Goal: Task Accomplishment & Management: Use online tool/utility

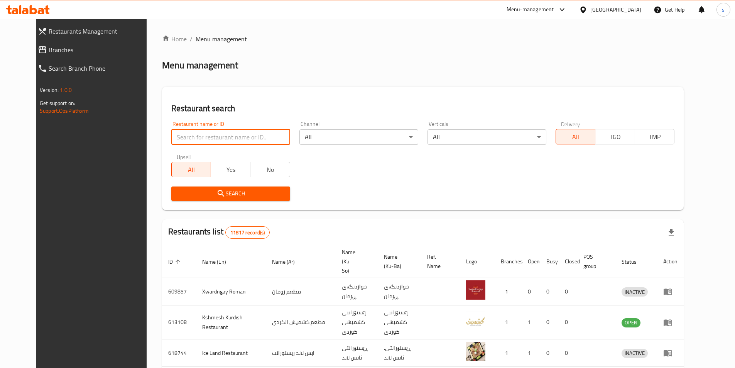
click at [177, 142] on input "search" at bounding box center [230, 136] width 119 height 15
type input "750266"
click button "Search" at bounding box center [230, 193] width 119 height 14
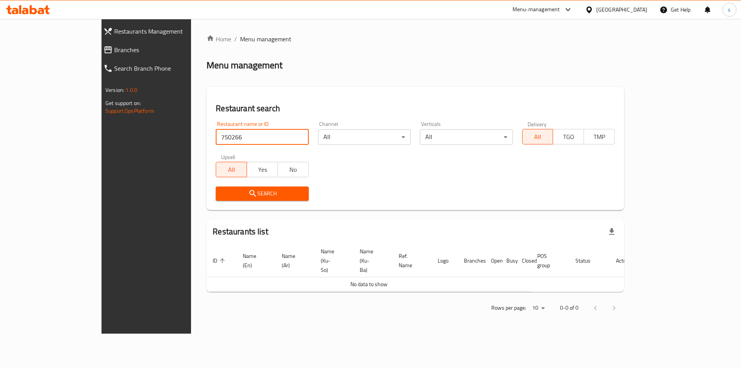
click at [114, 52] on span "Branches" at bounding box center [166, 49] width 105 height 9
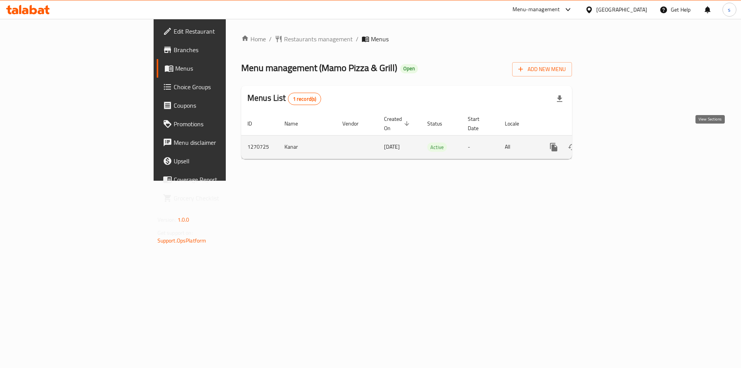
click at [613, 144] on icon "enhanced table" at bounding box center [609, 147] width 7 height 7
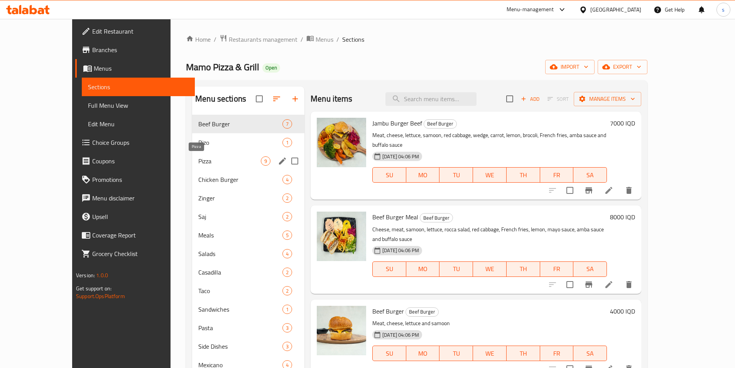
click at [198, 161] on span "Pizza" at bounding box center [229, 160] width 63 height 9
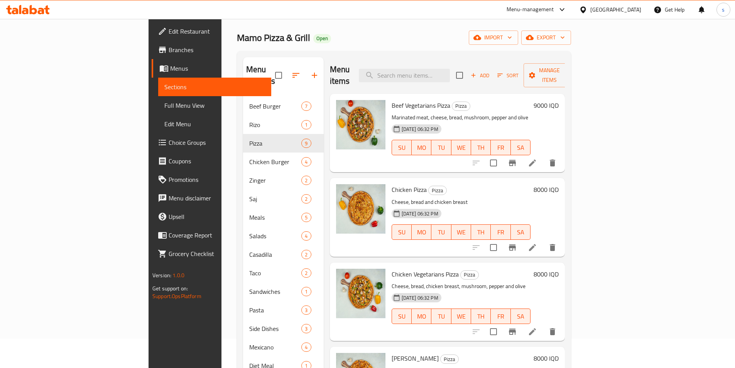
scroll to position [30, 0]
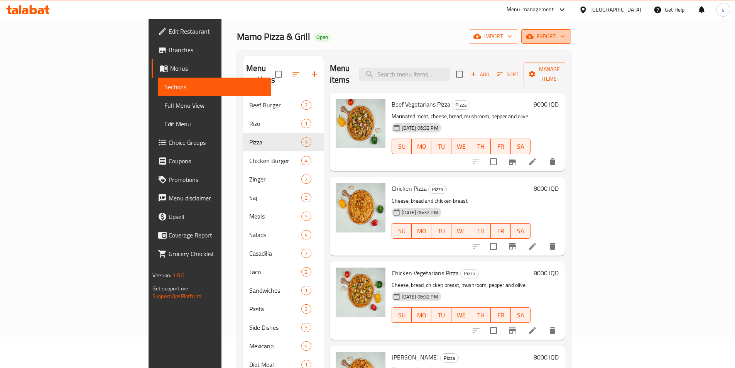
click at [565, 33] on span "export" at bounding box center [546, 37] width 37 height 10
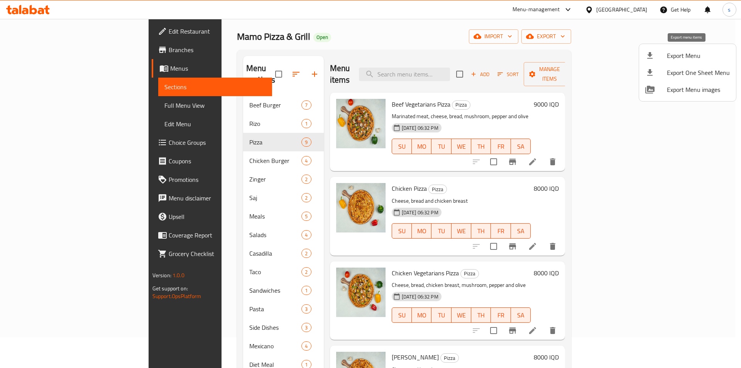
click at [658, 56] on div at bounding box center [657, 55] width 22 height 9
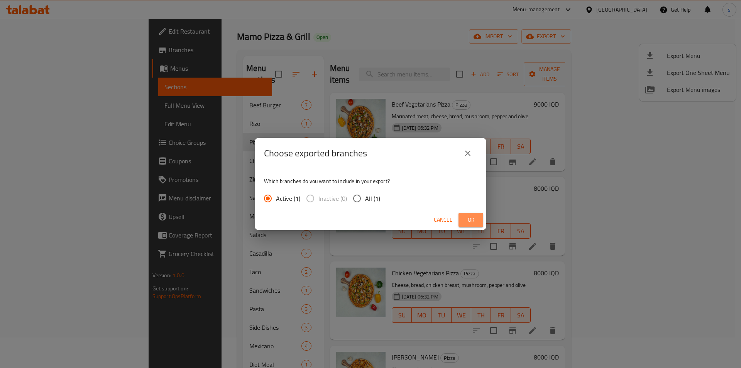
click at [465, 223] on span "Ok" at bounding box center [471, 220] width 12 height 10
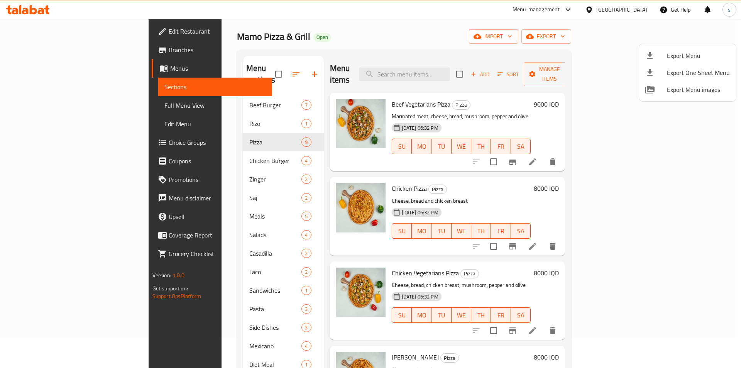
click at [77, 48] on div at bounding box center [370, 184] width 741 height 368
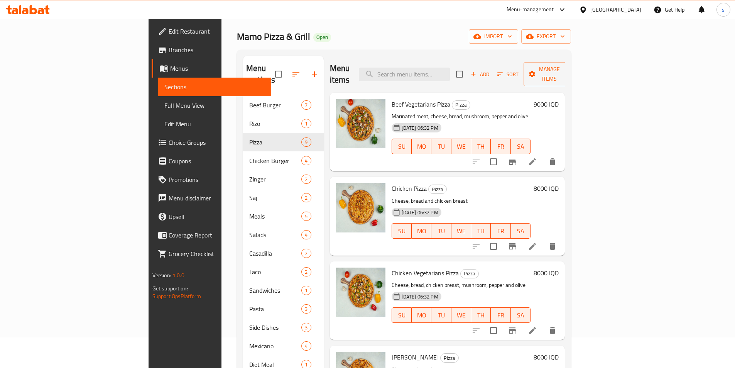
click at [169, 48] on span "Branches" at bounding box center [217, 49] width 97 height 9
